Goal: Find specific page/section: Find specific page/section

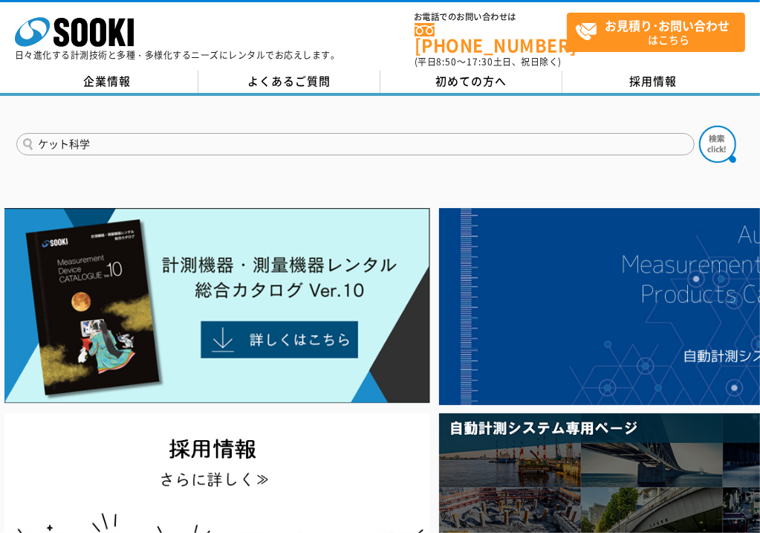
type input "ケット科学"
click at [699, 126] on button at bounding box center [717, 144] width 37 height 37
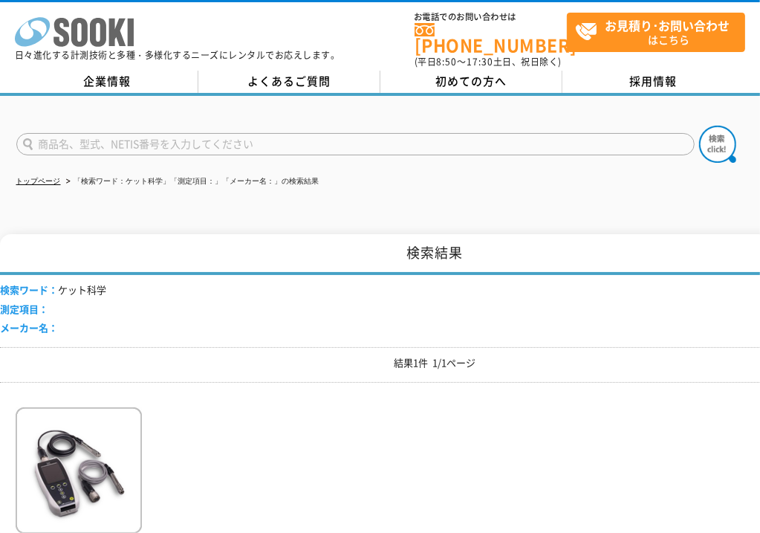
click at [118, 36] on polygon at bounding box center [117, 32] width 17 height 27
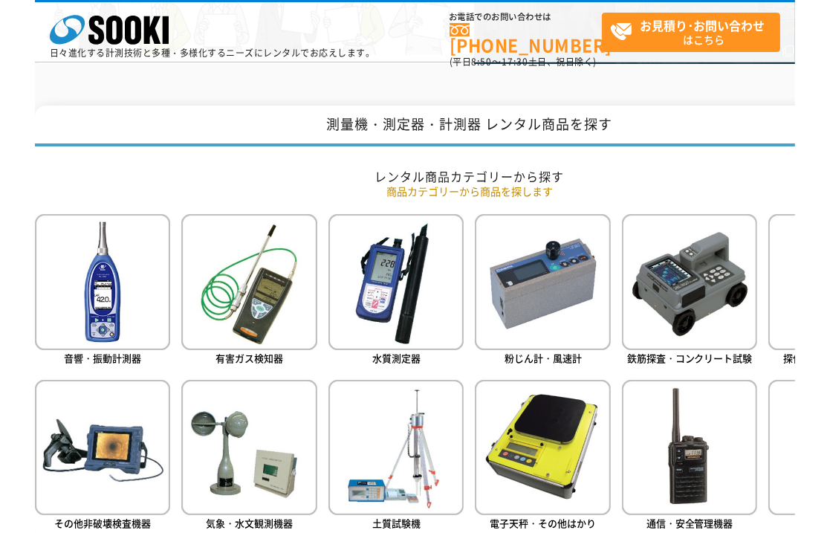
scroll to position [594, 0]
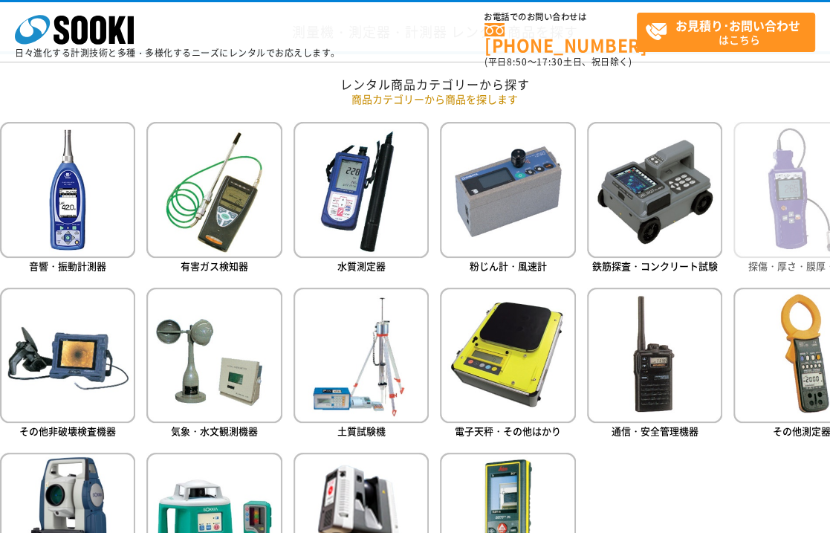
click at [759, 246] on img at bounding box center [800, 189] width 135 height 135
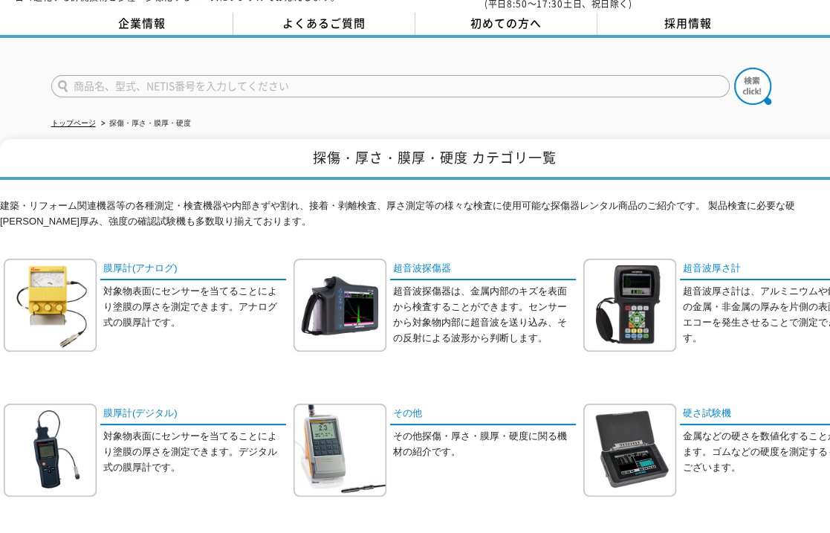
scroll to position [99, 0]
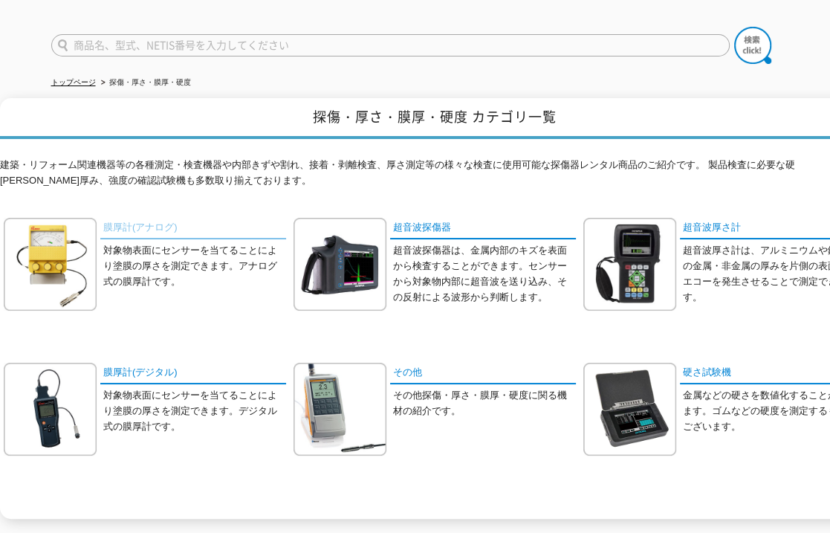
click at [128, 218] on link "膜厚計(アナログ)" at bounding box center [193, 229] width 186 height 22
click at [160, 363] on link "膜厚計(デジタル)" at bounding box center [193, 374] width 186 height 22
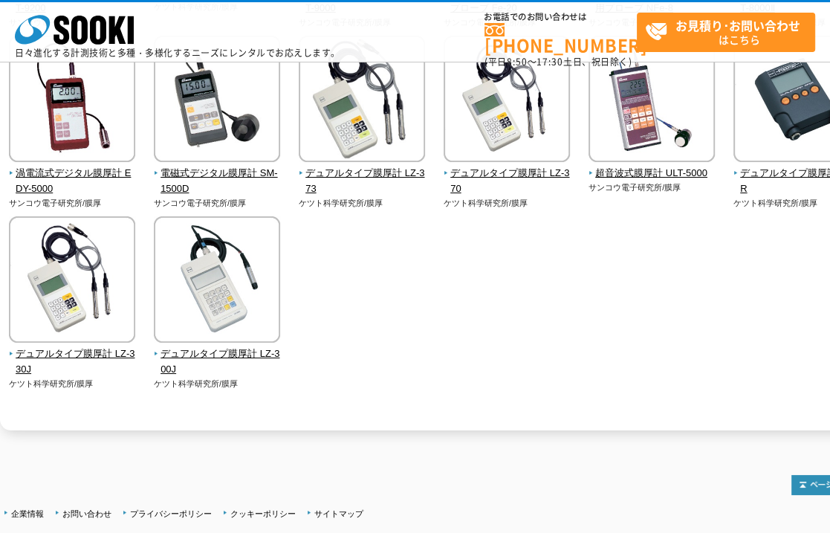
scroll to position [594, 0]
